Goal: Task Accomplishment & Management: Use online tool/utility

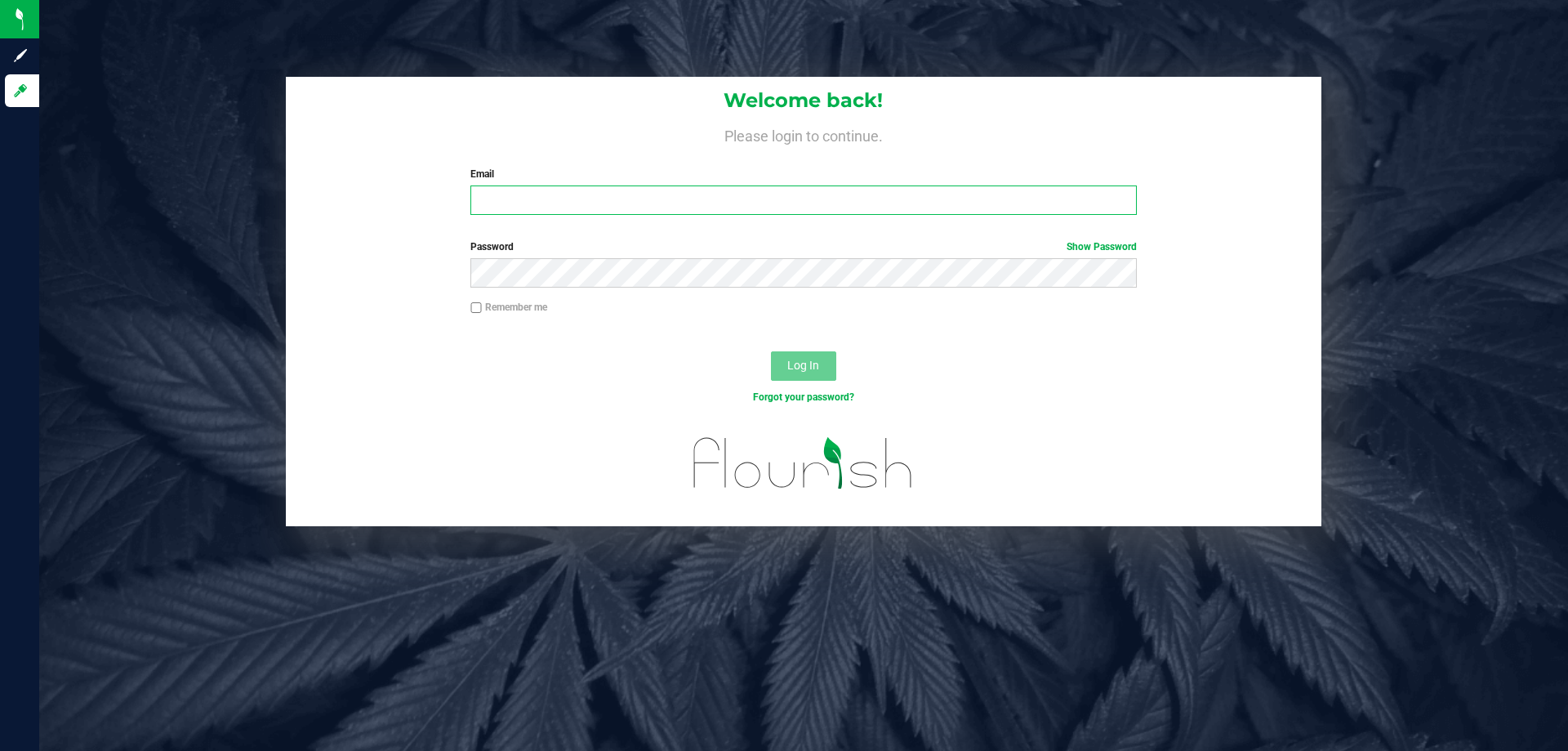
click at [536, 190] on input "Email" at bounding box center [802, 200] width 665 height 29
type input "tschuchardt@liveparallel.com"
click at [770, 351] on button "Log In" at bounding box center [803, 365] width 66 height 29
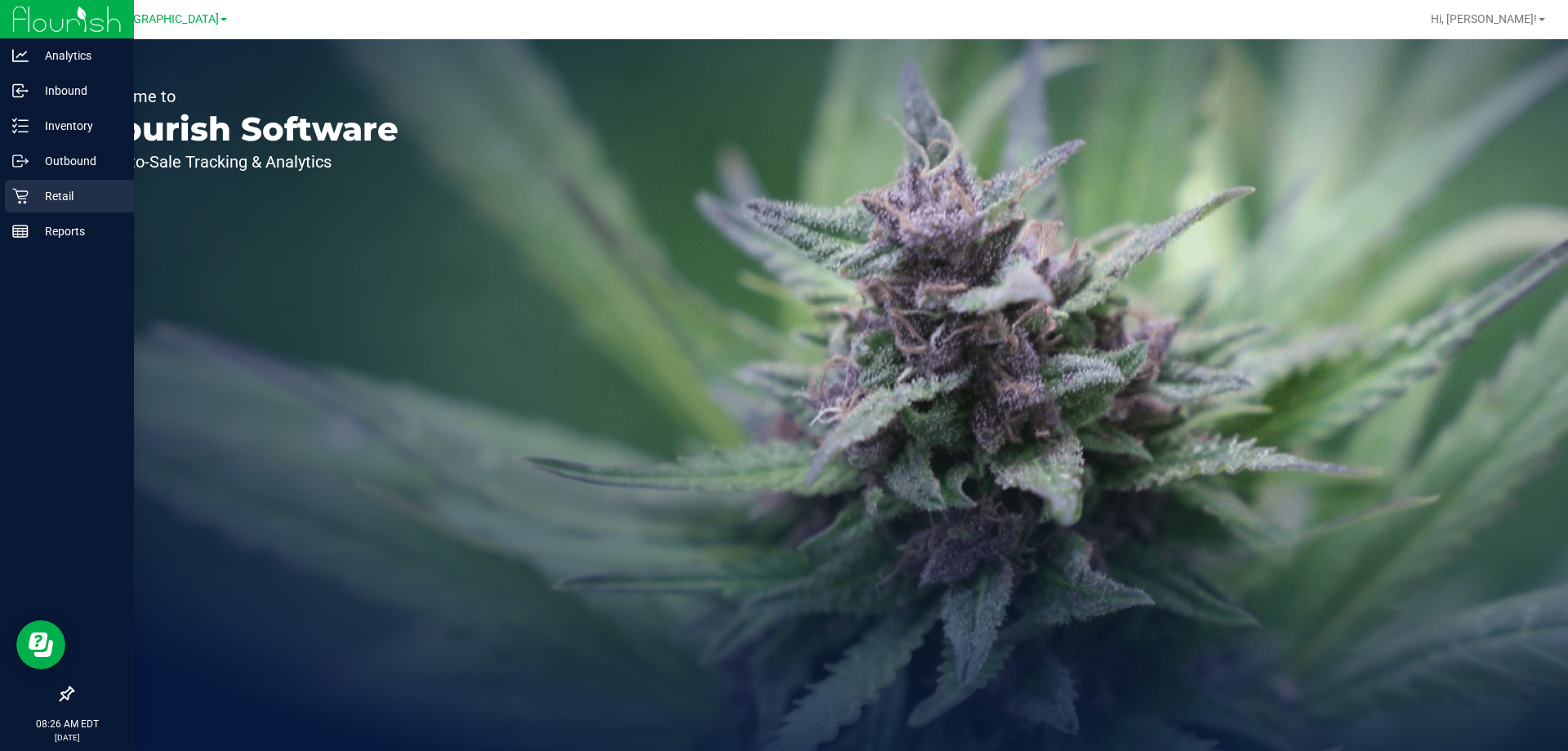
click at [60, 195] on p "Retail" at bounding box center [77, 195] width 98 height 20
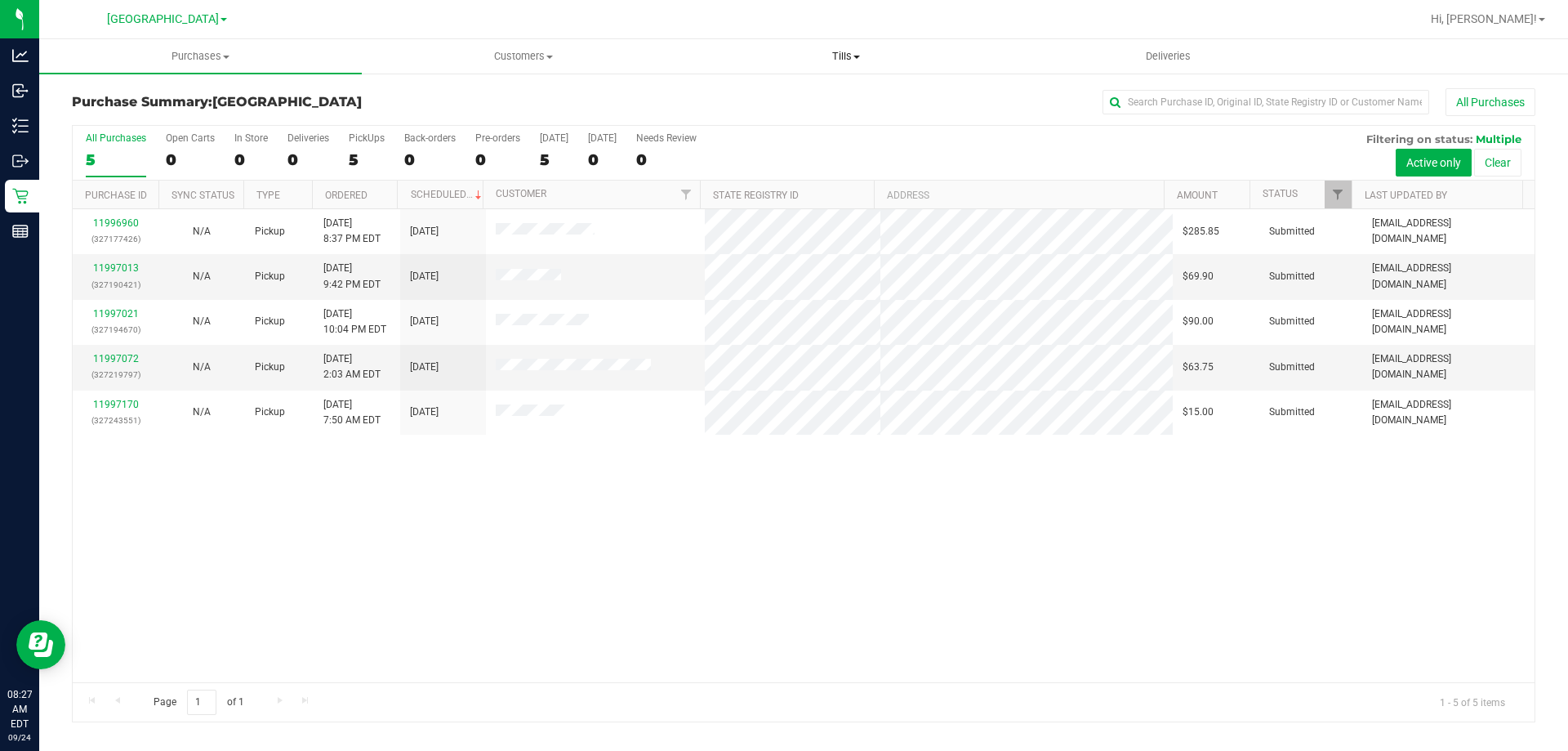
click at [842, 47] on uib-tab-heading "Tills Manage tills Reconcile e-payments" at bounding box center [845, 56] width 321 height 33
click at [766, 94] on span "Manage tills" at bounding box center [738, 98] width 110 height 14
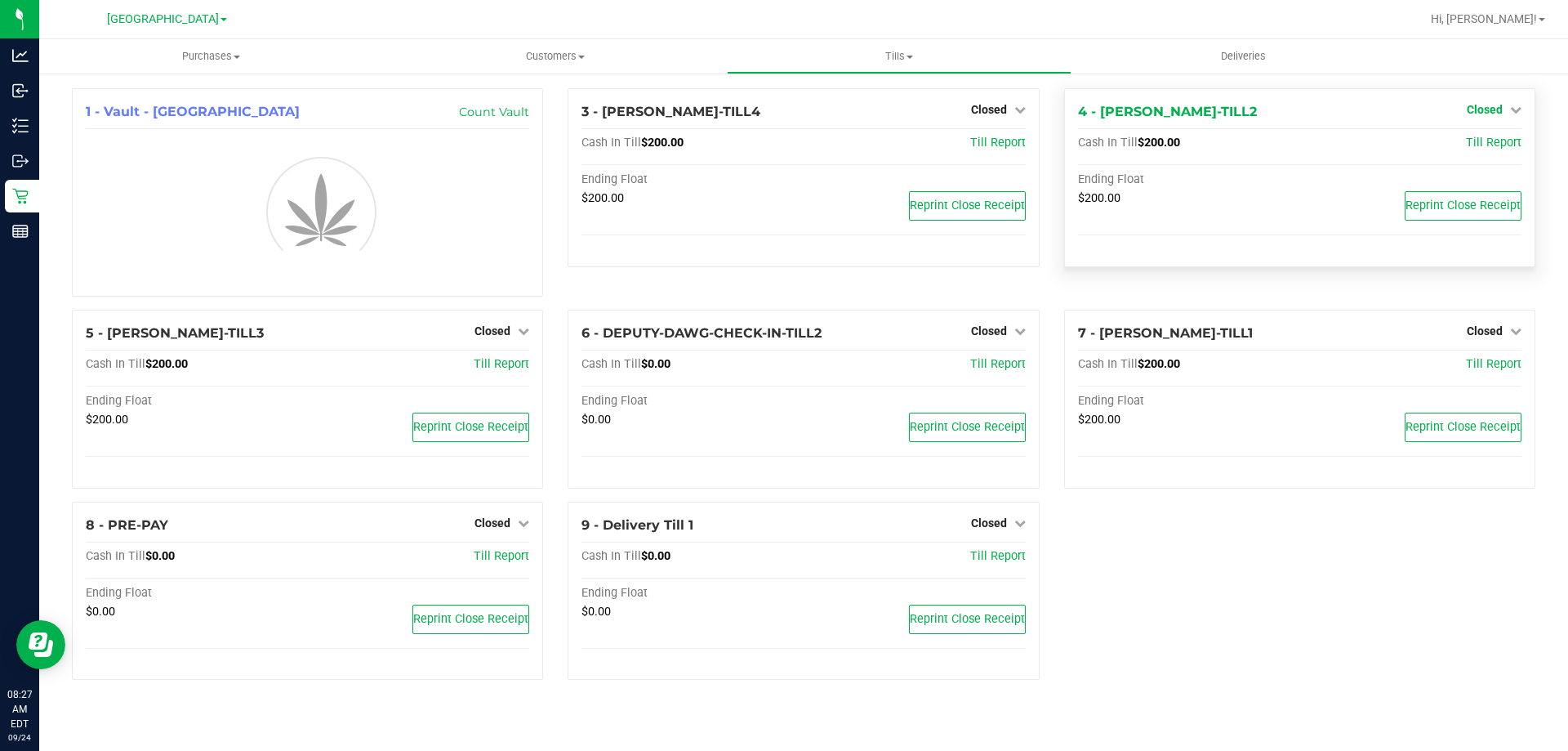
click at [1505, 110] on link "Closed" at bounding box center [1494, 110] width 54 height 13
click at [1495, 143] on link "Open Till" at bounding box center [1484, 144] width 43 height 13
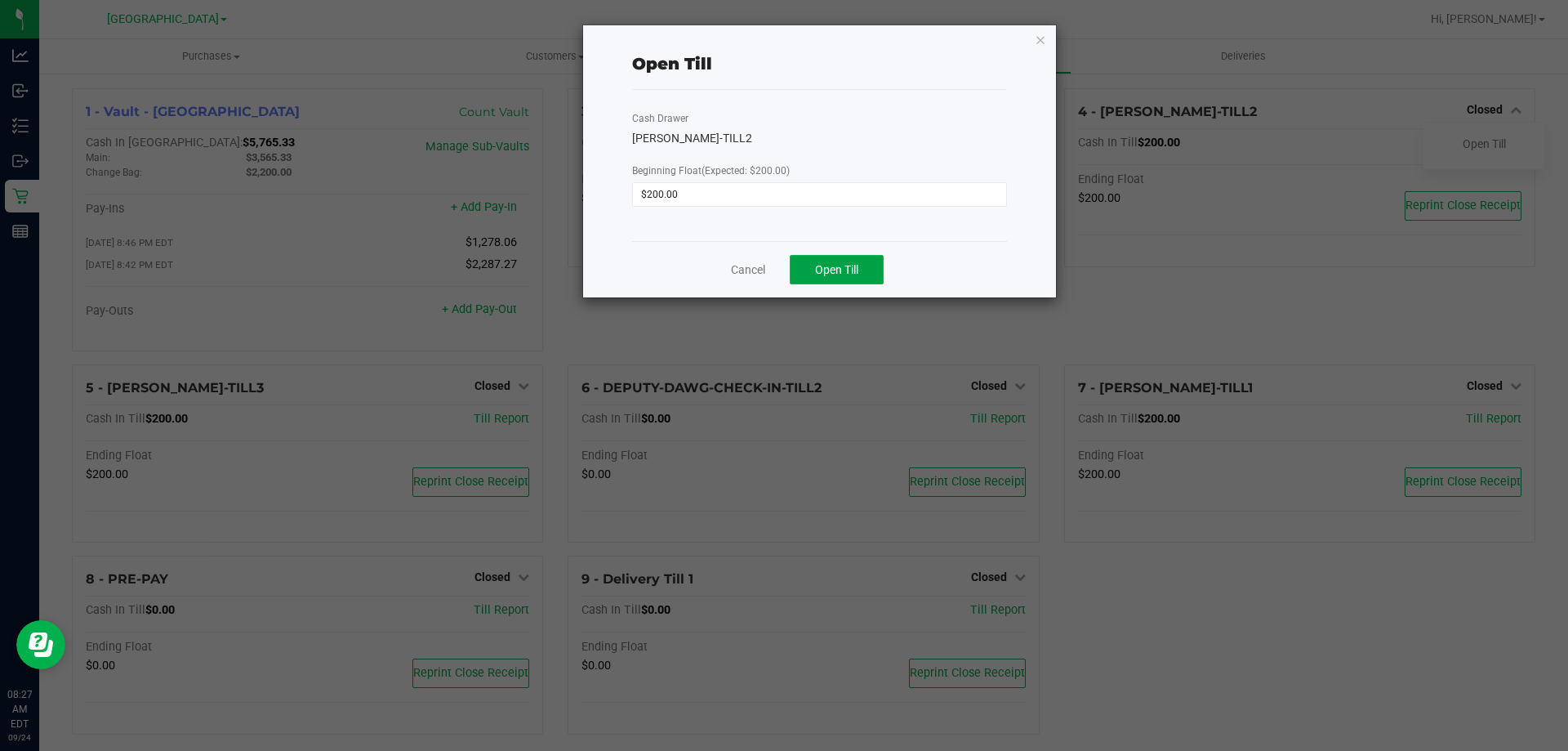
click at [835, 261] on button "Open Till" at bounding box center [836, 268] width 94 height 29
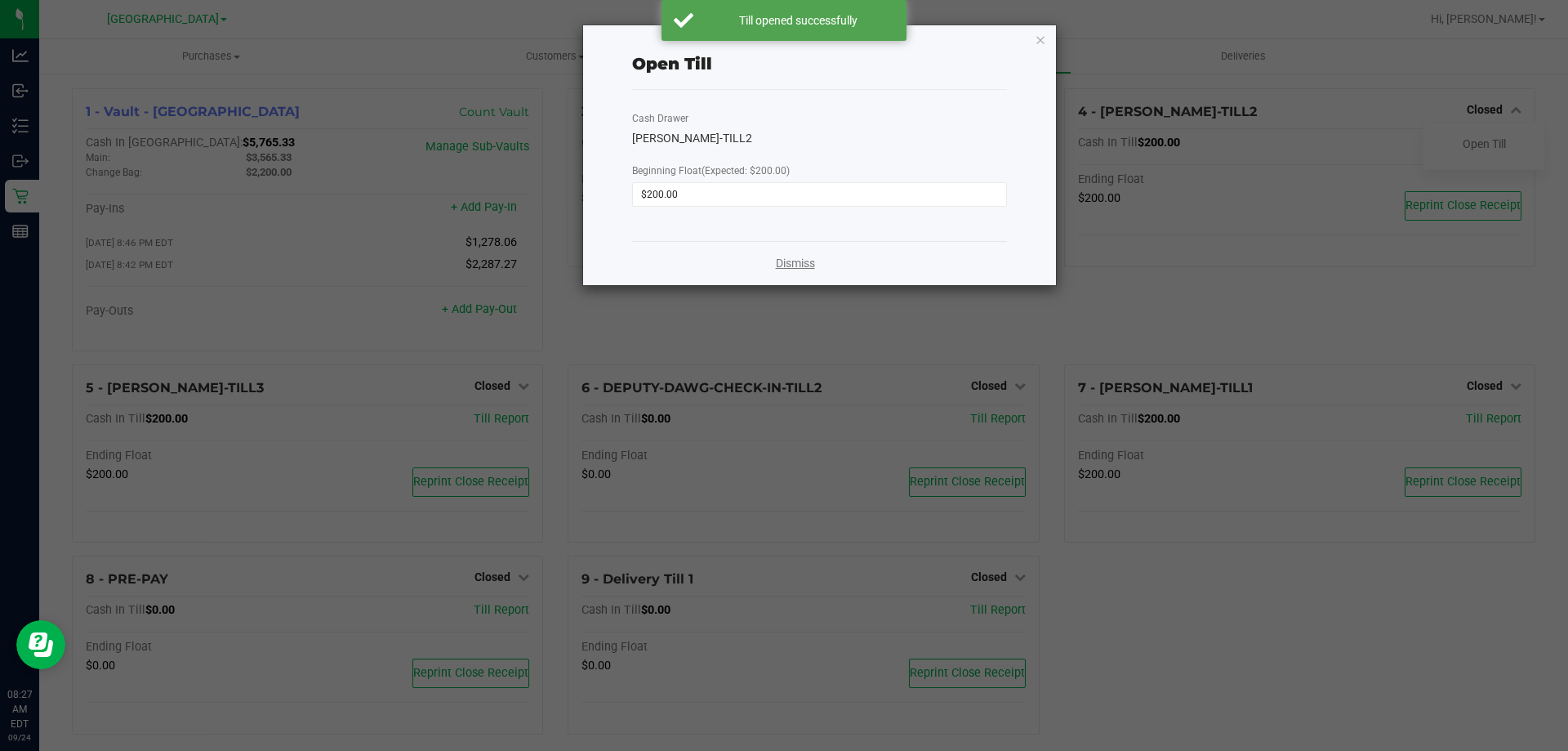
click at [791, 258] on link "Dismiss" at bounding box center [796, 263] width 39 height 17
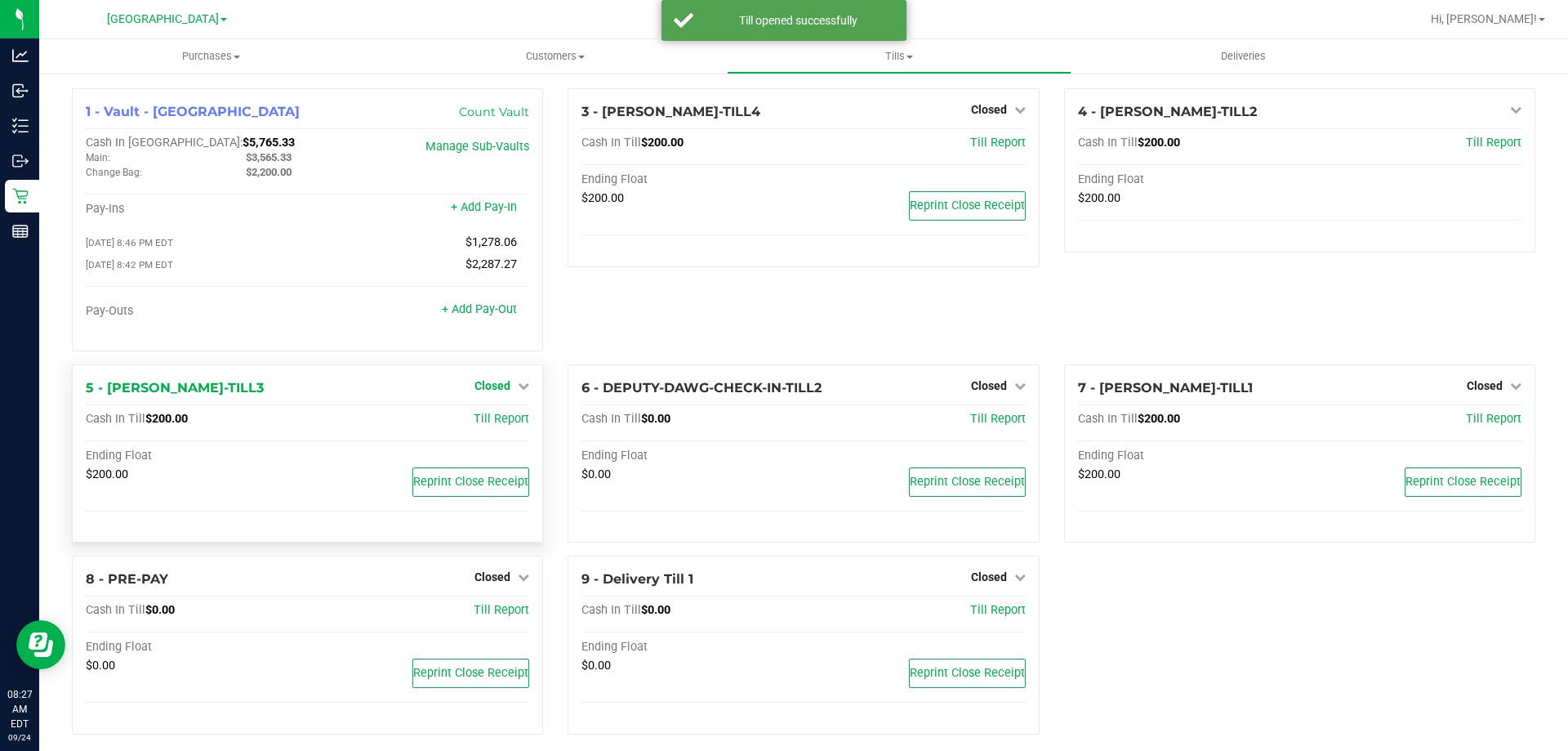
click at [495, 390] on span "Closed" at bounding box center [493, 386] width 36 height 13
click at [495, 424] on link "Open Till" at bounding box center [492, 419] width 43 height 13
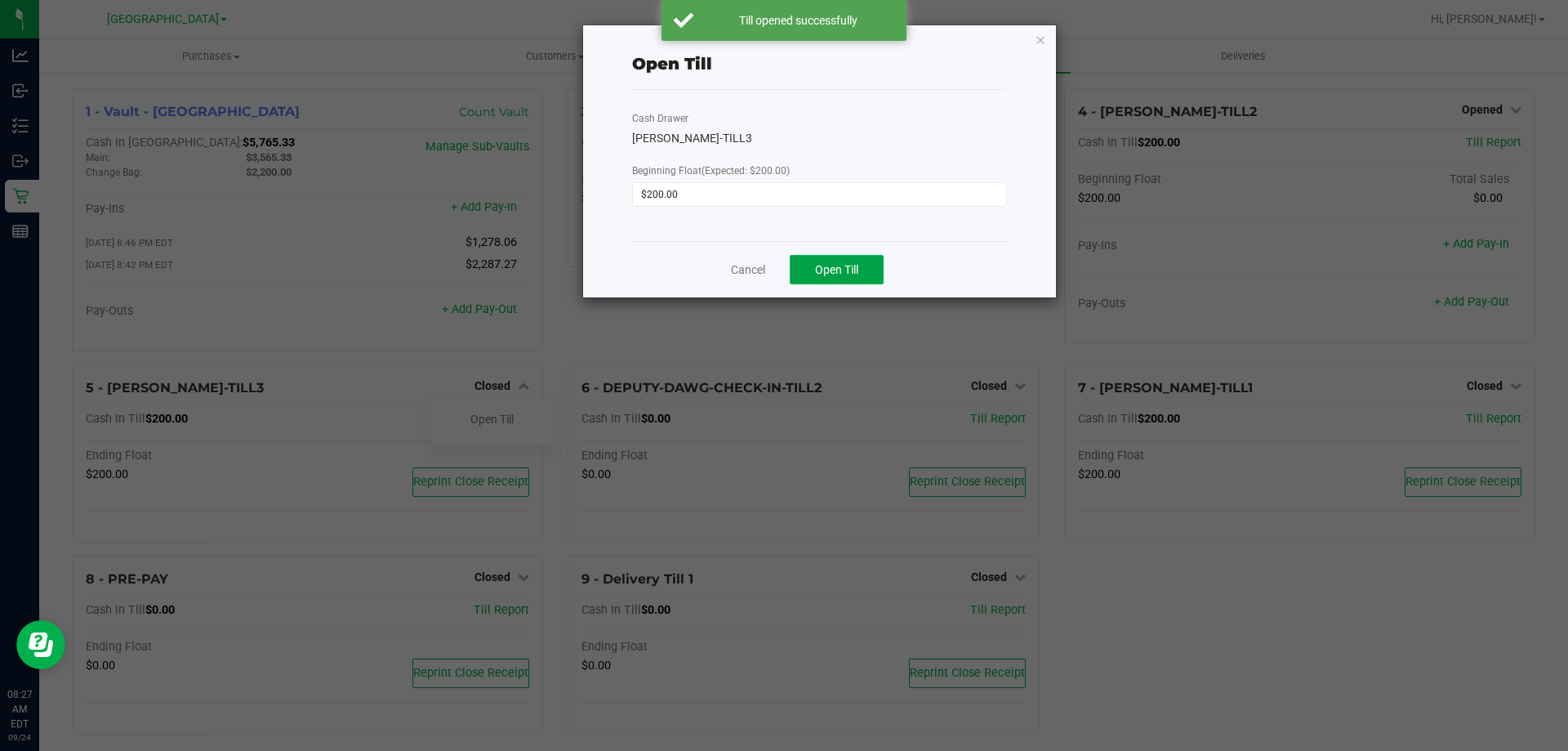
click at [837, 268] on span "Open Till" at bounding box center [836, 269] width 43 height 13
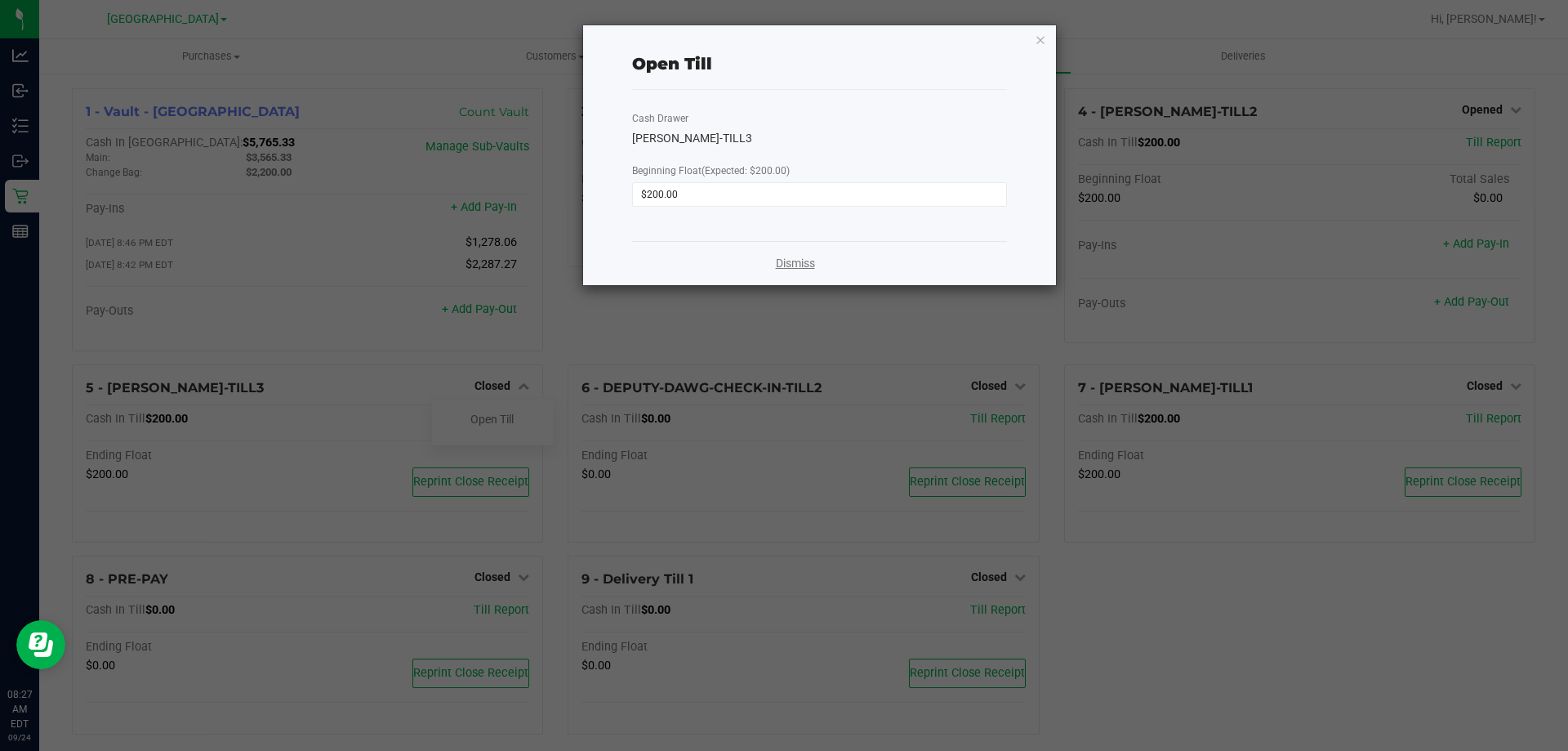
click at [813, 267] on link "Dismiss" at bounding box center [796, 263] width 39 height 17
